Goal: Information Seeking & Learning: Check status

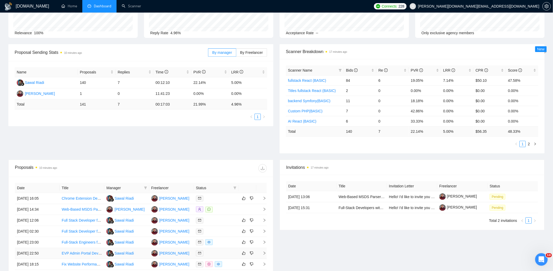
scroll to position [104, 0]
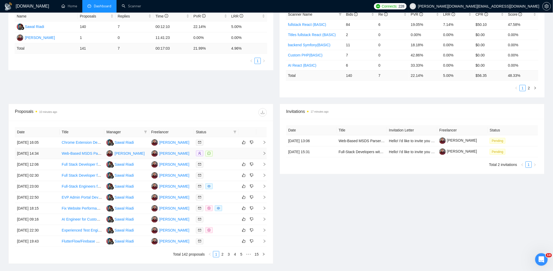
click at [221, 152] on div at bounding box center [216, 154] width 41 height 6
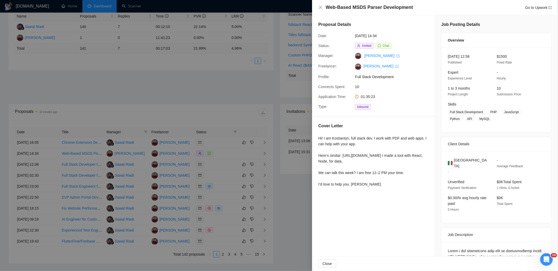
click at [213, 105] on div at bounding box center [279, 135] width 558 height 271
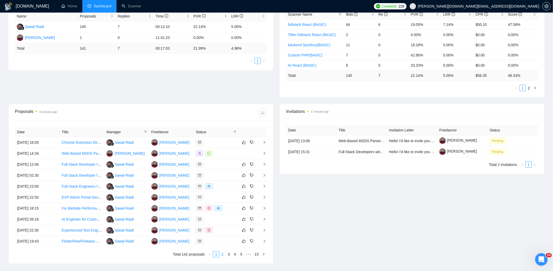
click at [222, 254] on link "2" at bounding box center [223, 255] width 6 height 6
click at [225, 208] on div at bounding box center [216, 209] width 41 height 6
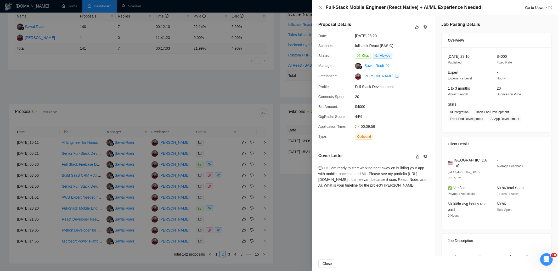
click at [232, 164] on div at bounding box center [279, 135] width 558 height 271
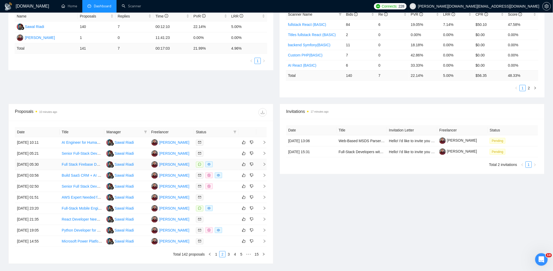
click at [226, 165] on div at bounding box center [216, 165] width 41 height 6
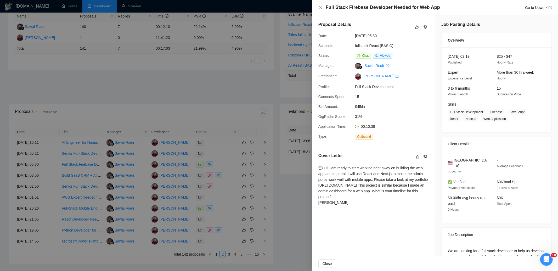
click at [90, 88] on div at bounding box center [279, 135] width 558 height 271
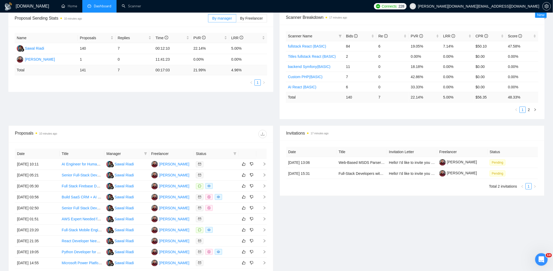
scroll to position [58, 0]
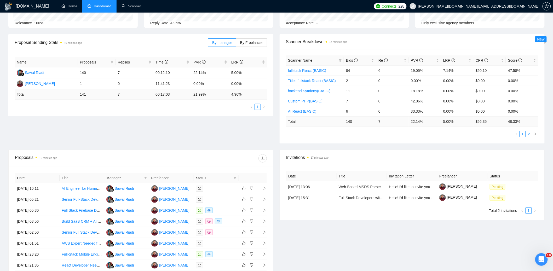
click at [529, 133] on link "2" at bounding box center [529, 134] width 6 height 6
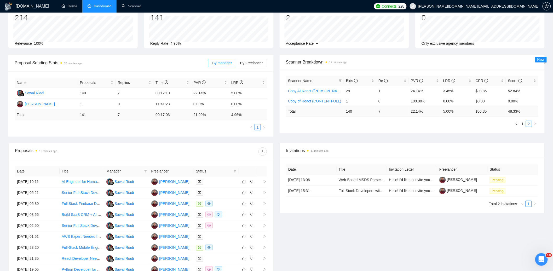
scroll to position [0, 0]
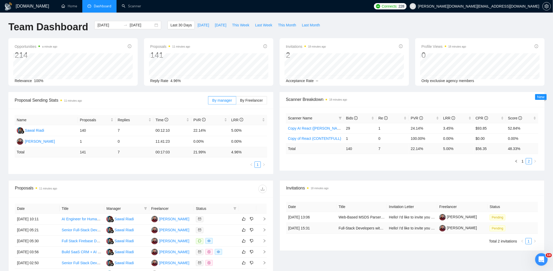
click at [517, 227] on td "Pending" at bounding box center [513, 228] width 50 height 11
click at [516, 227] on td "Pending" at bounding box center [513, 228] width 50 height 11
click at [369, 229] on link "Full-Stack Developers with AI Expertise for SaaS Platform" at bounding box center [386, 228] width 94 height 4
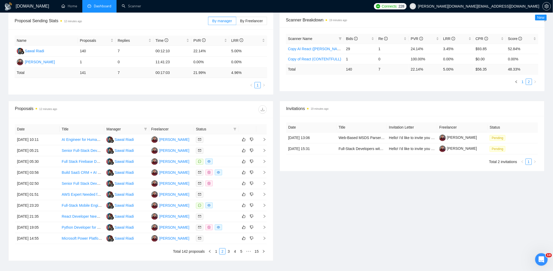
click at [522, 81] on link "1" at bounding box center [523, 82] width 6 height 6
